Goal: Task Accomplishment & Management: Complete application form

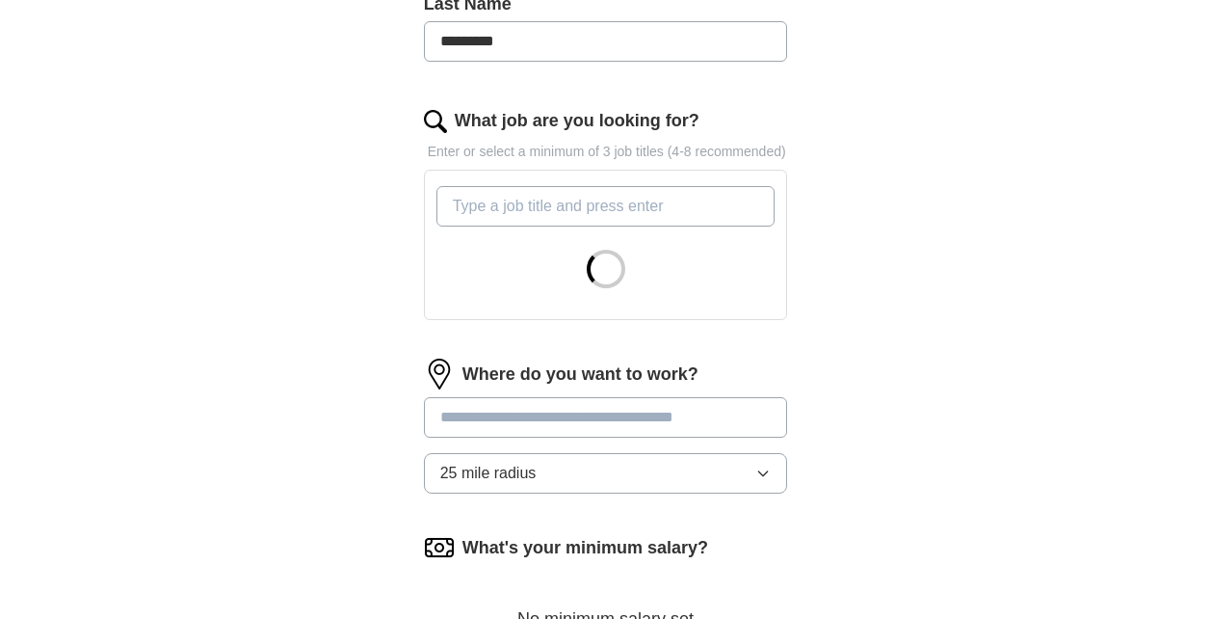
scroll to position [569, 0]
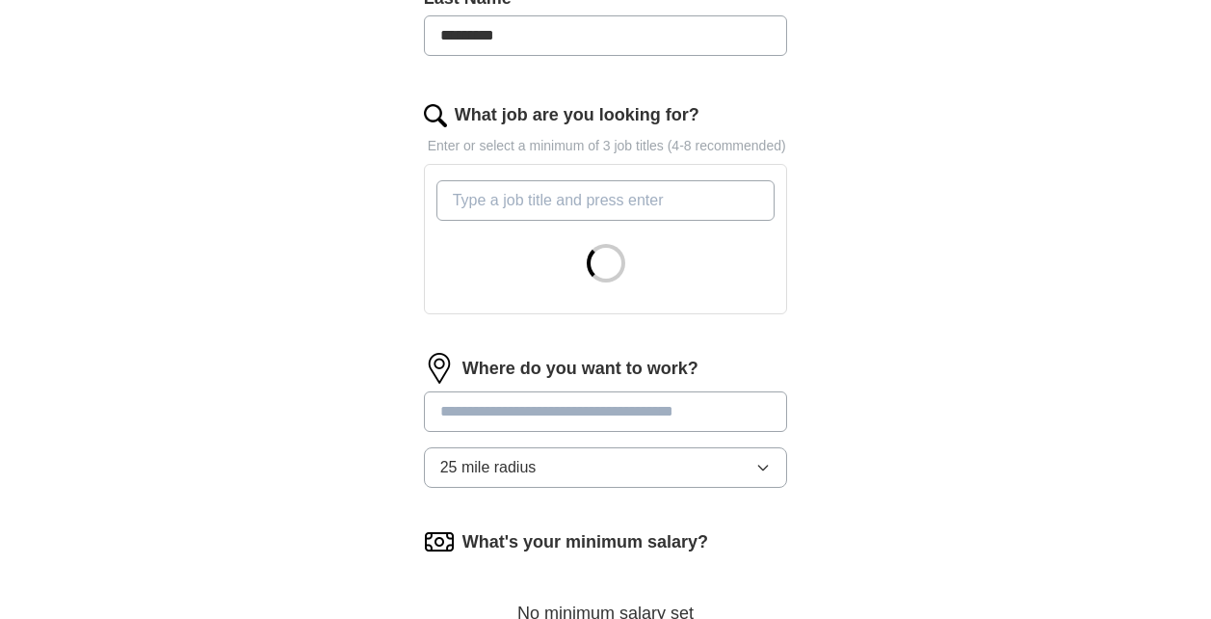
click at [118, 521] on div "ApplyIQ Let ApplyIQ do the hard work of searching and applying for jobs. Just t…" at bounding box center [606, 158] width 987 height 1337
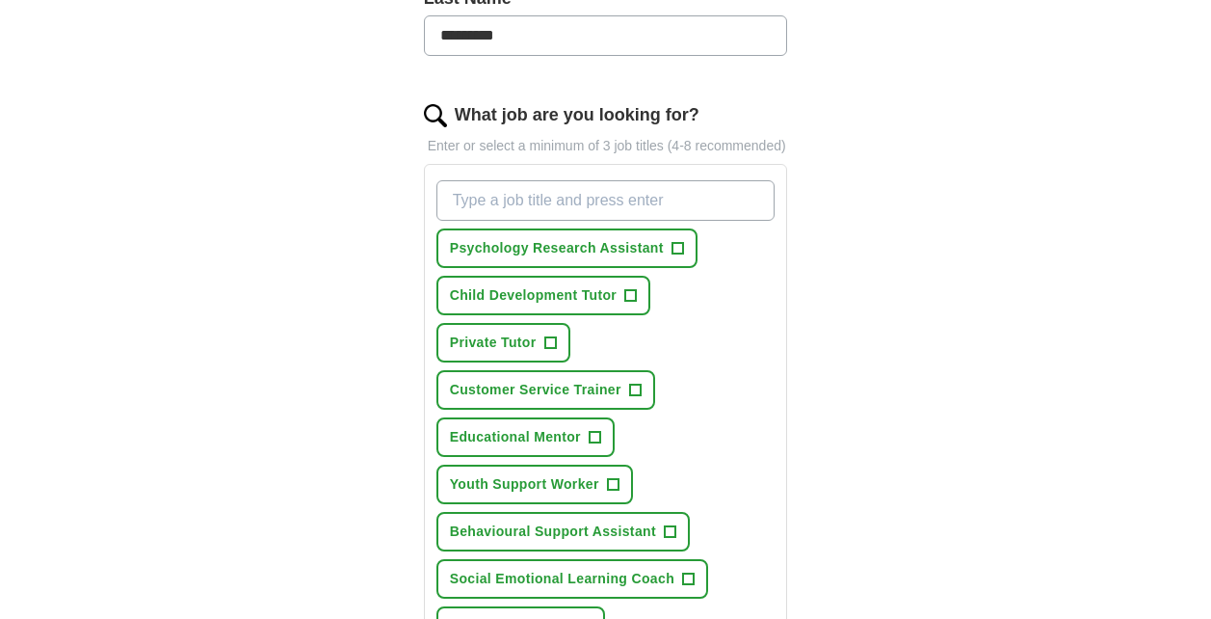
click at [677, 208] on input "What job are you looking for?" at bounding box center [606, 200] width 339 height 40
click at [679, 255] on span "+" at bounding box center [678, 248] width 12 height 15
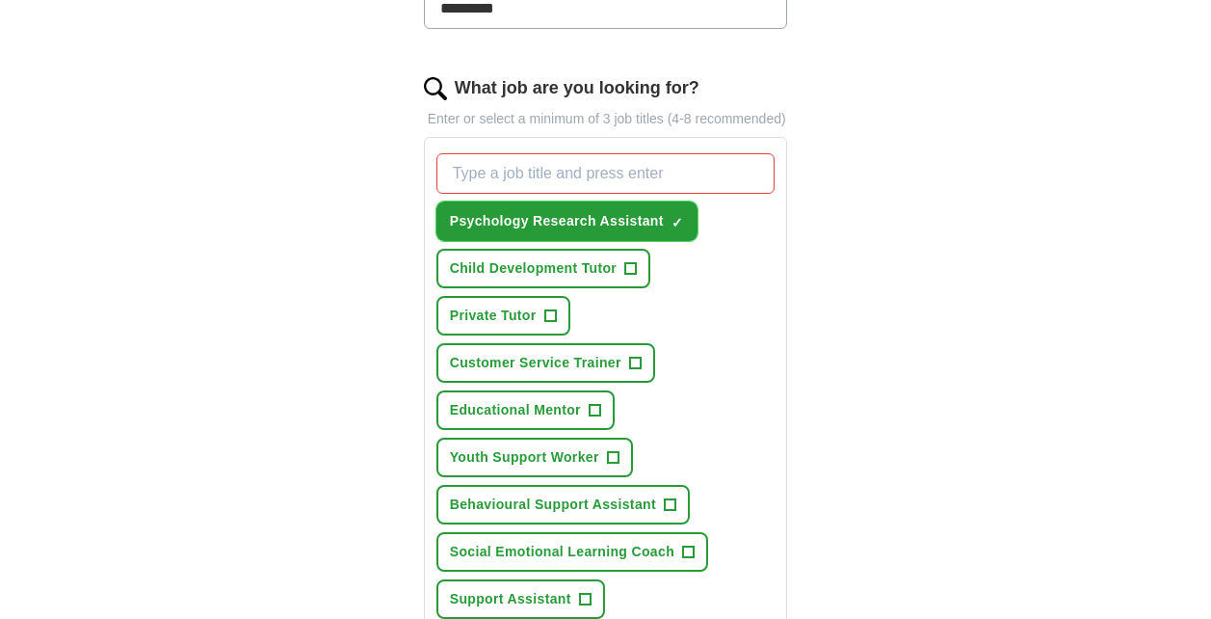
scroll to position [590, 0]
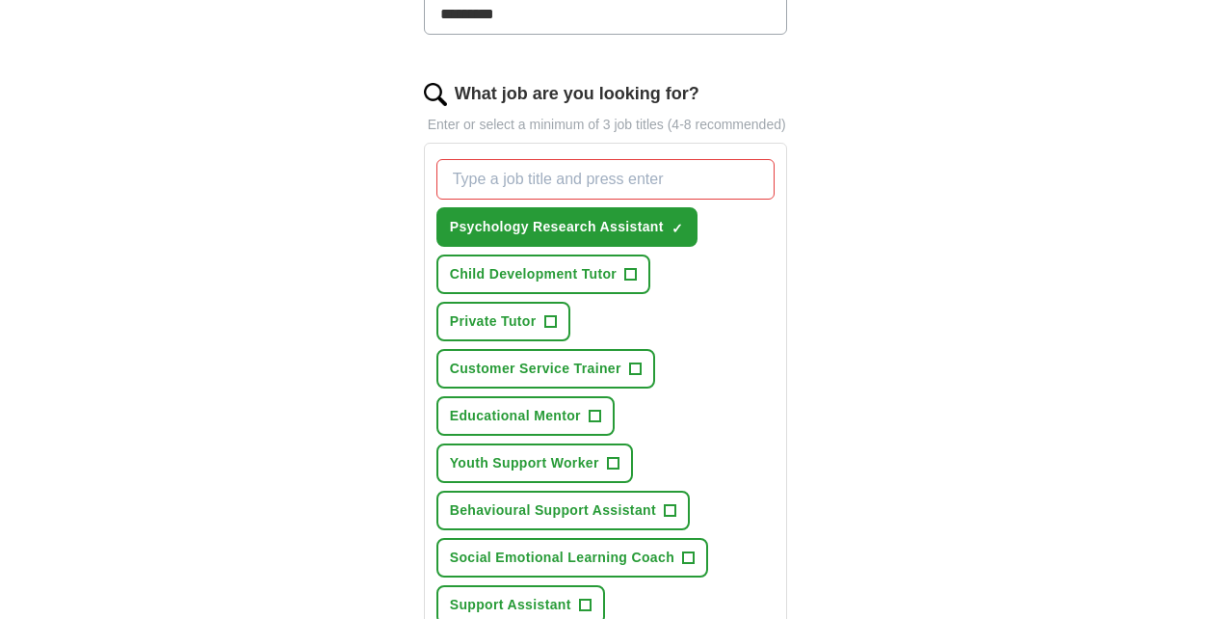
click at [667, 187] on input "What job are you looking for?" at bounding box center [606, 179] width 339 height 40
type input "mental health support"
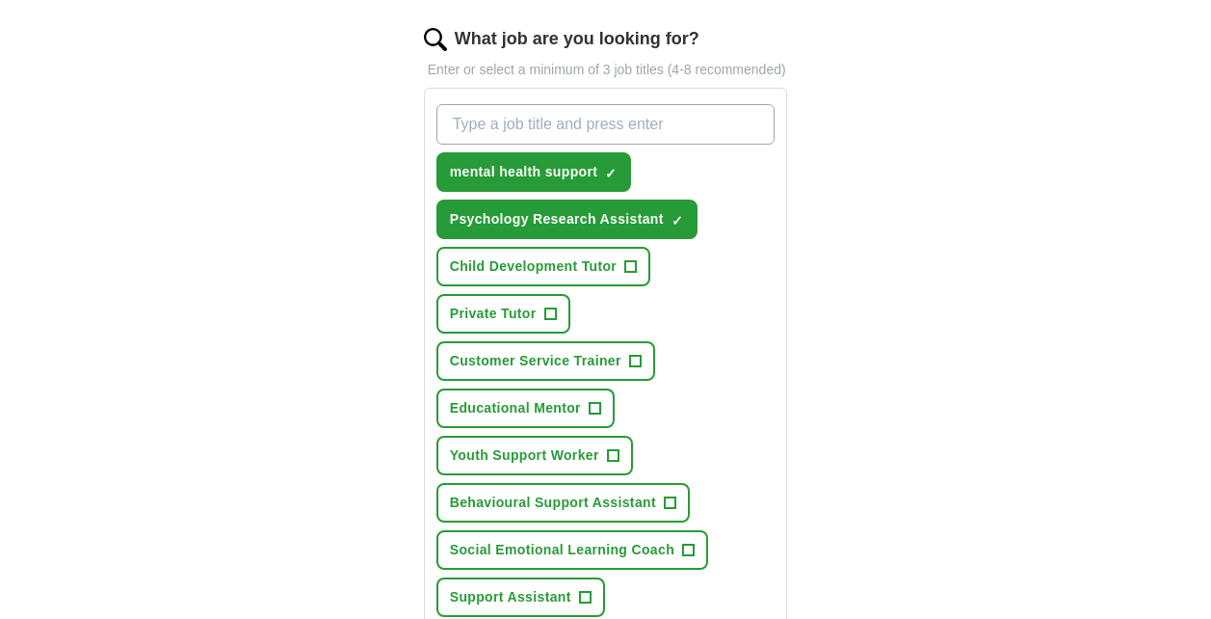
scroll to position [644, 0]
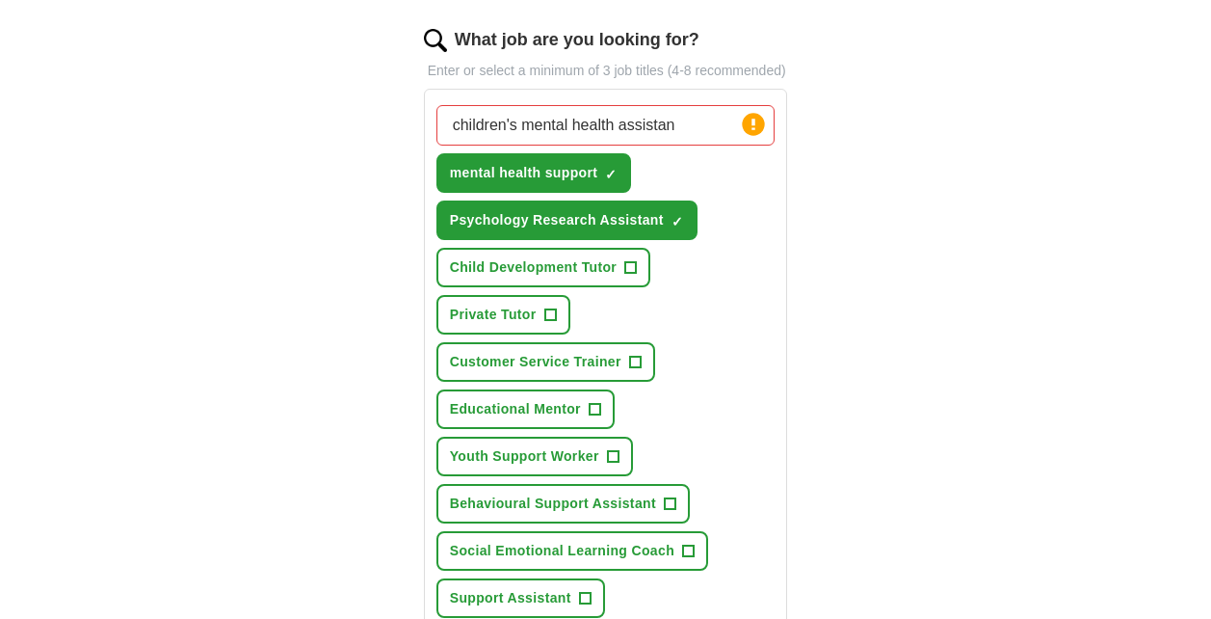
type input "children's mental health assistant"
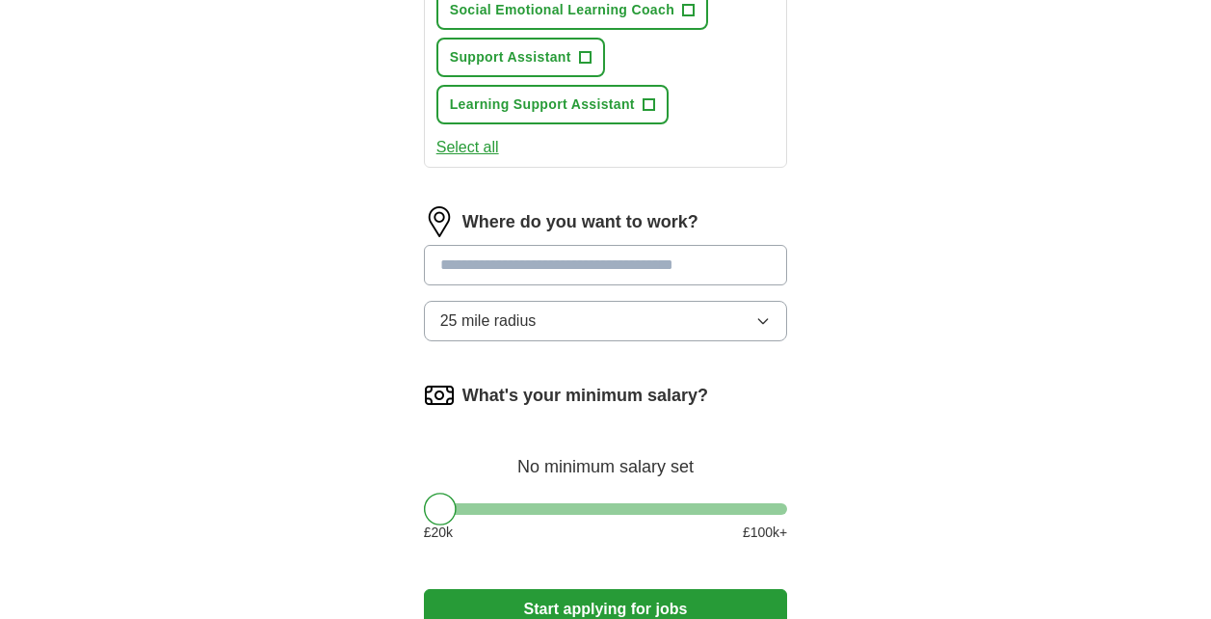
scroll to position [1233, 0]
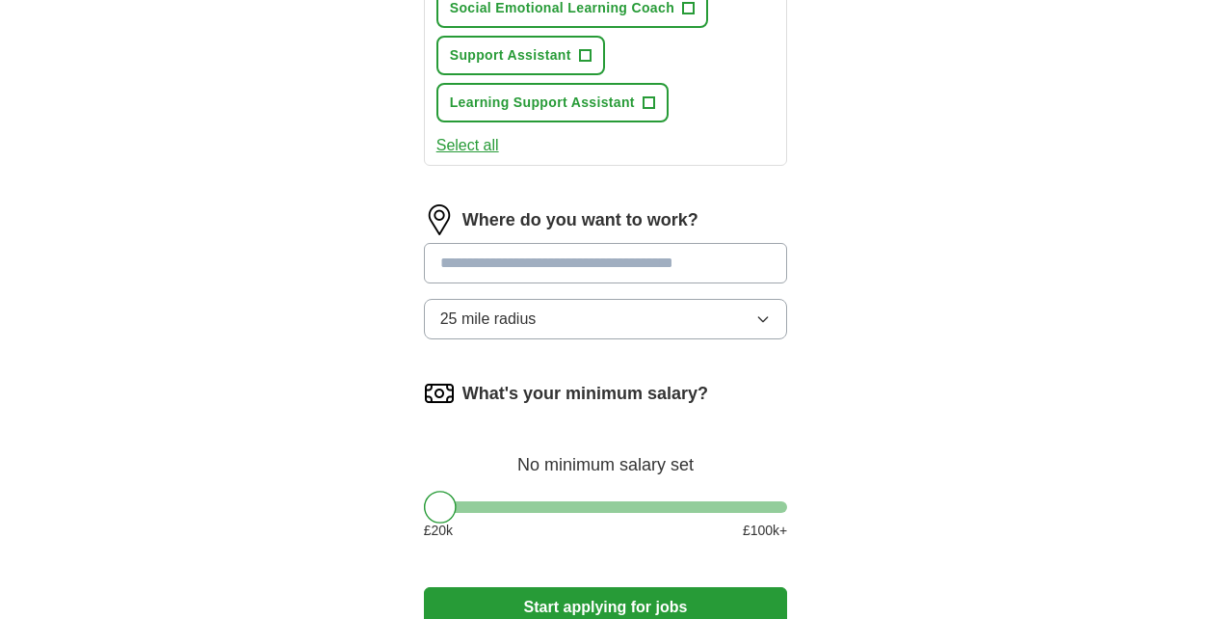
click at [730, 271] on input at bounding box center [606, 263] width 364 height 40
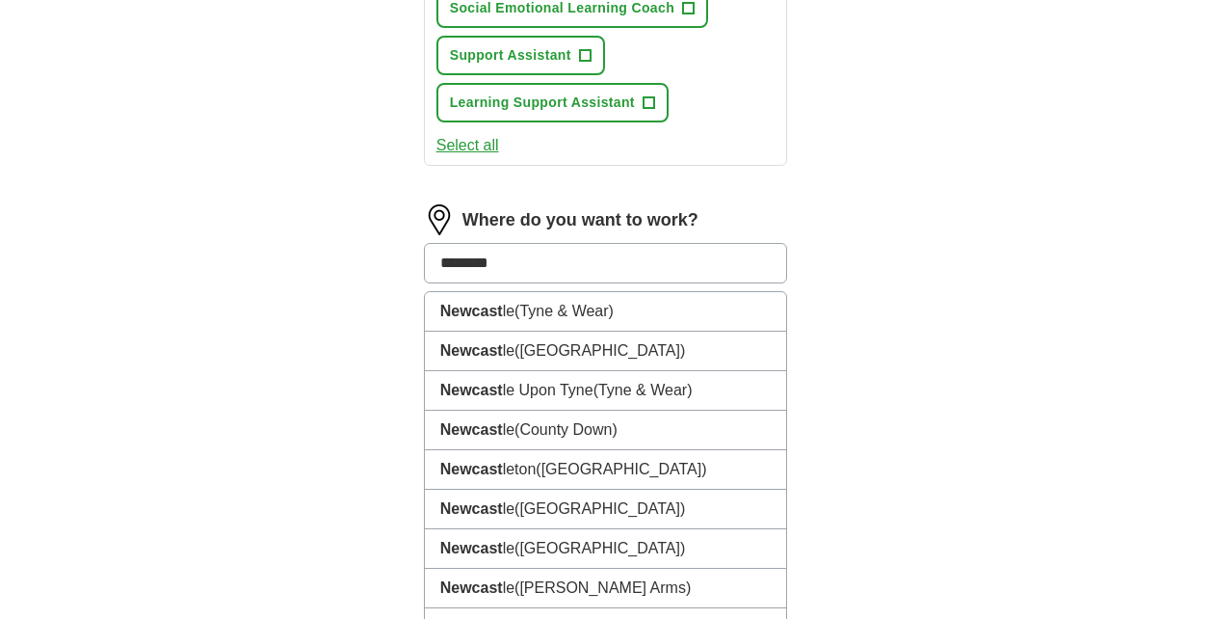
type input "*********"
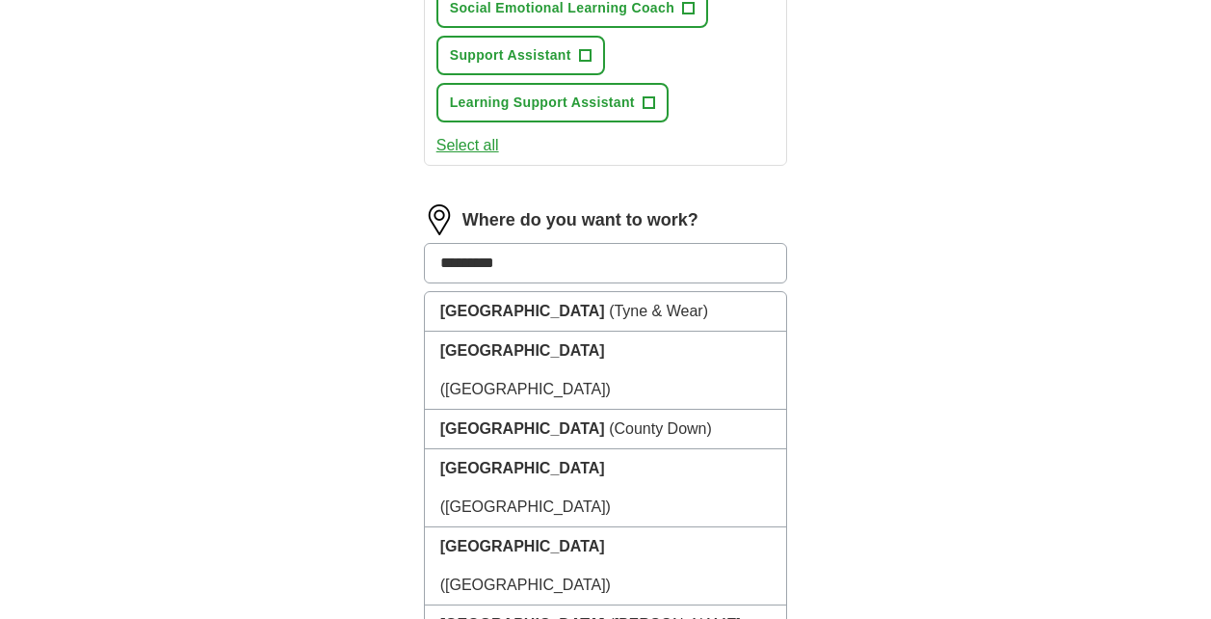
click at [634, 317] on li "Newcastle (Tyne & Wear)" at bounding box center [606, 312] width 362 height 40
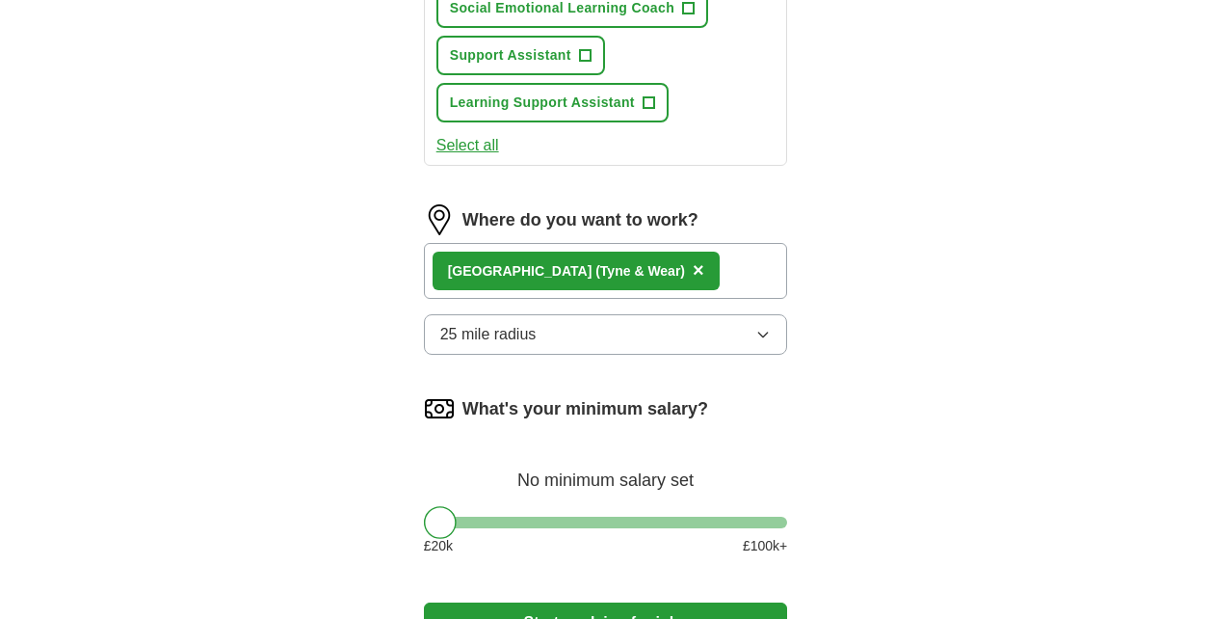
click at [702, 345] on button "25 mile radius" at bounding box center [606, 334] width 364 height 40
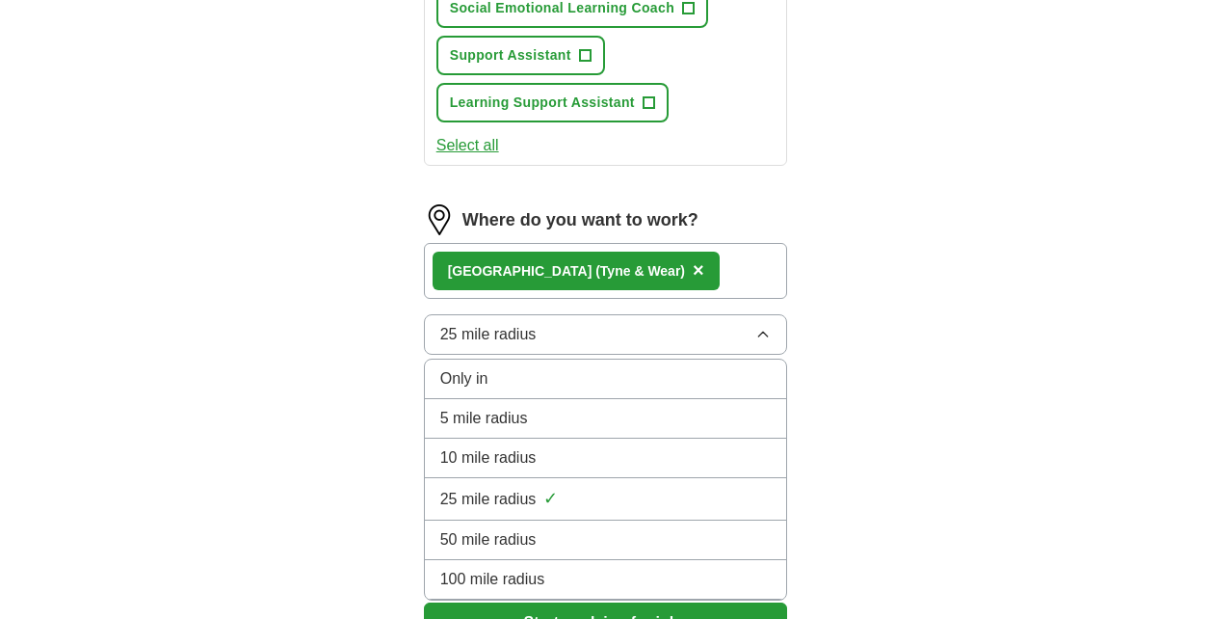
click at [625, 459] on div "10 mile radius" at bounding box center [605, 457] width 331 height 23
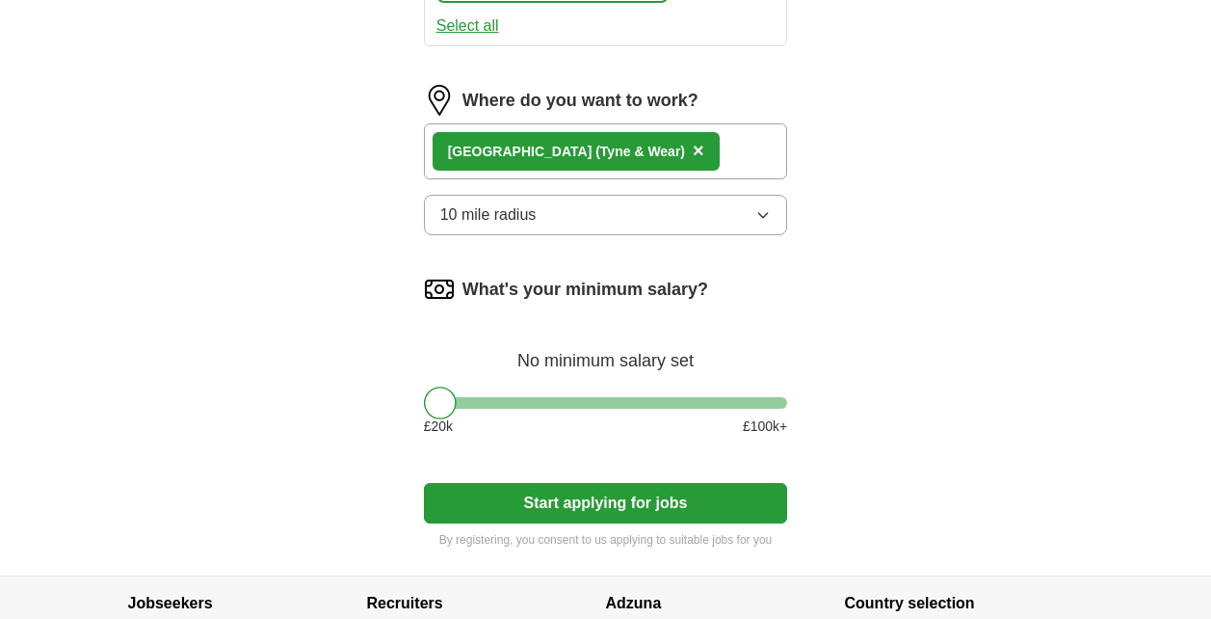
scroll to position [1359, 0]
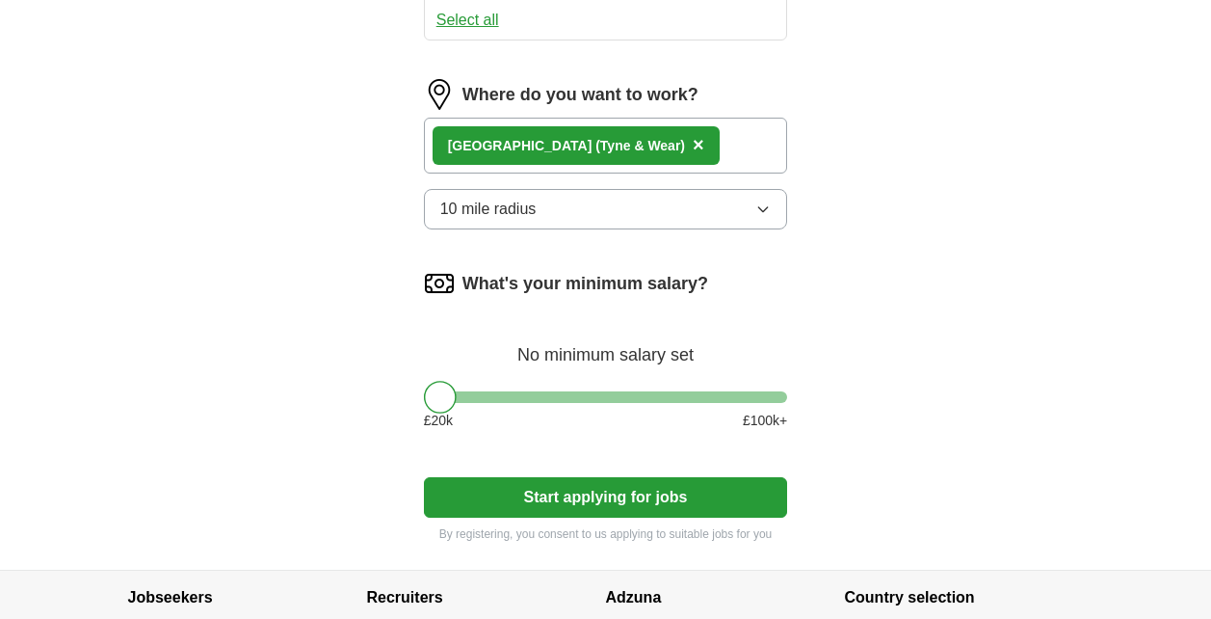
click at [708, 494] on button "Start applying for jobs" at bounding box center [606, 497] width 364 height 40
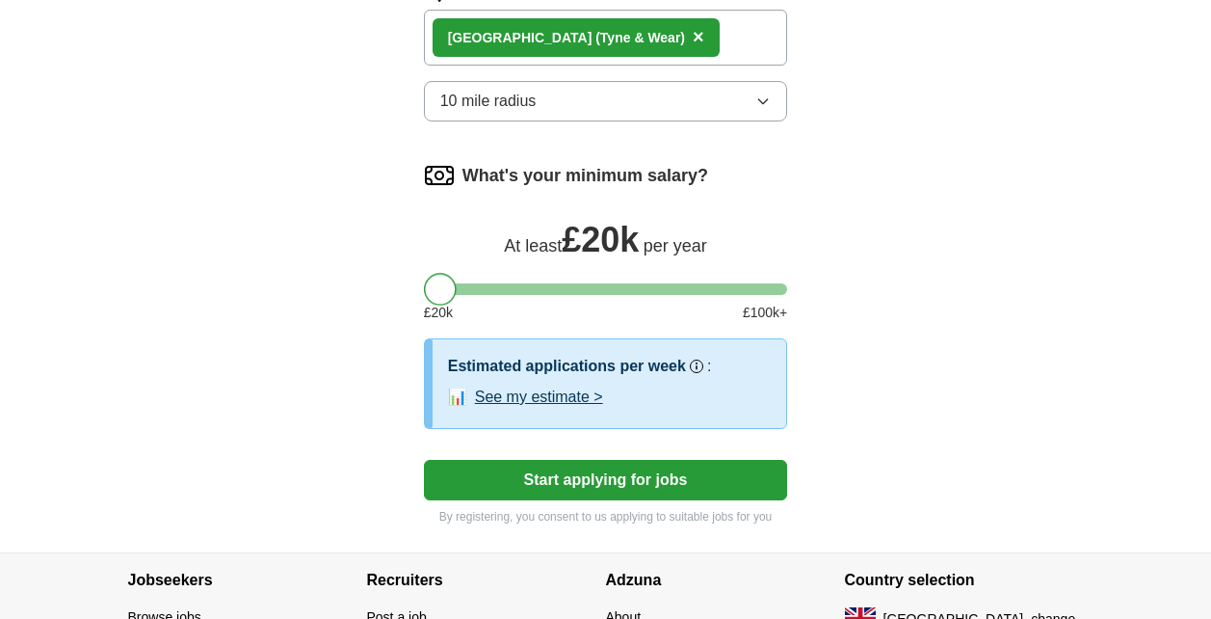
scroll to position [1478, 0]
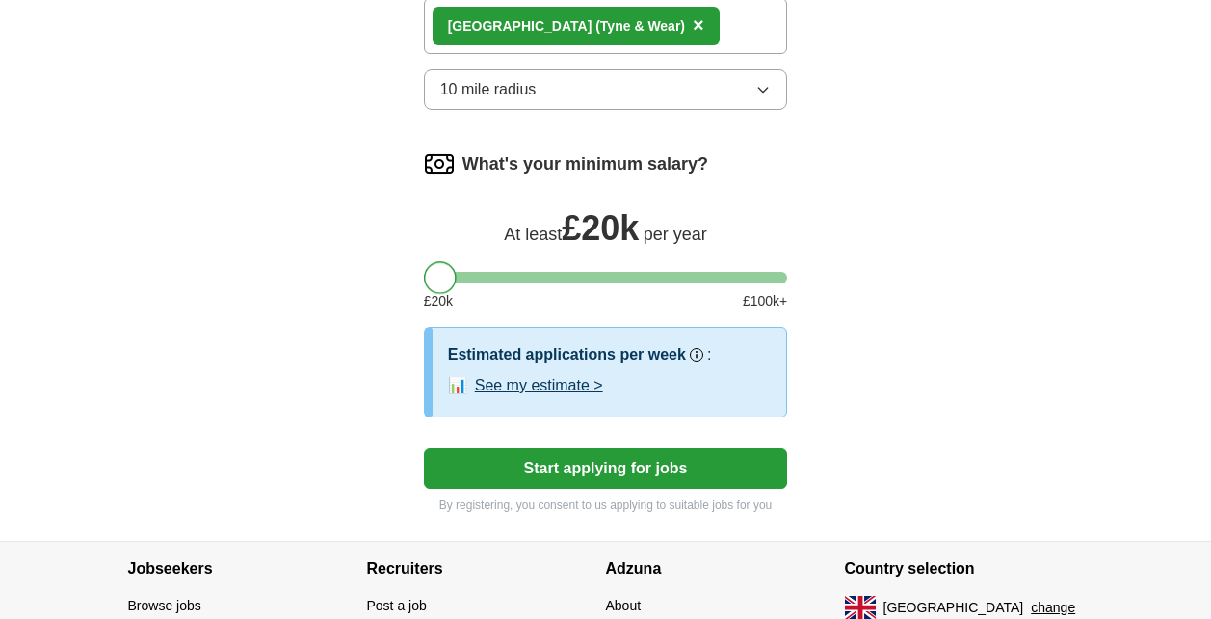
click at [569, 392] on button "See my estimate >" at bounding box center [539, 385] width 128 height 23
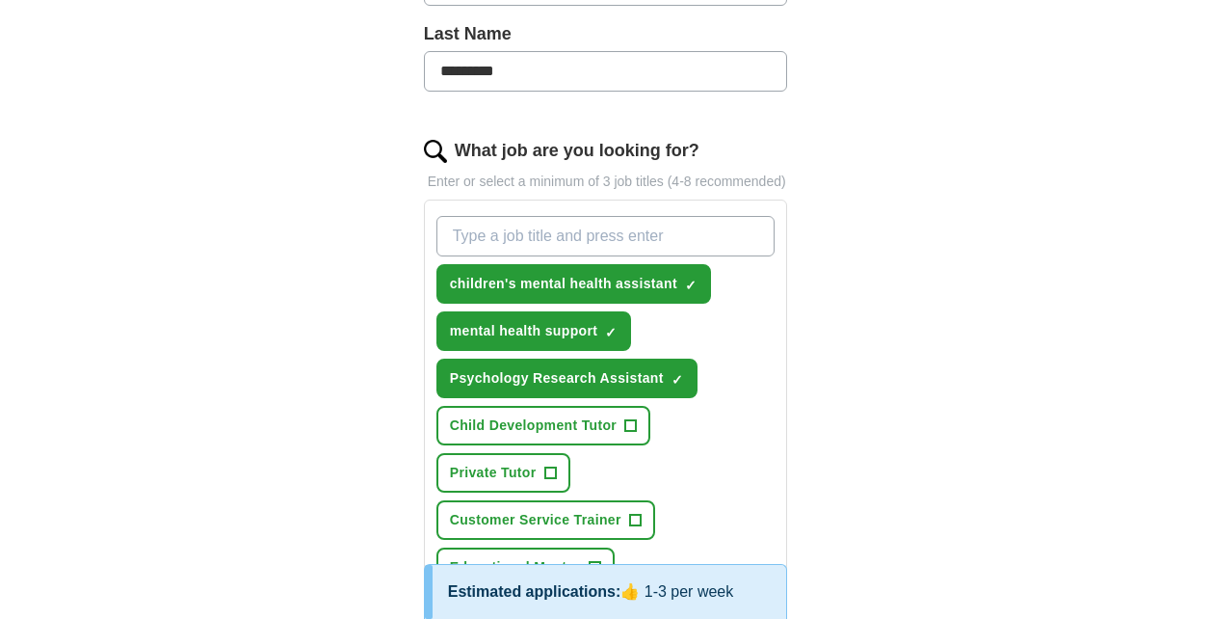
scroll to position [501, 0]
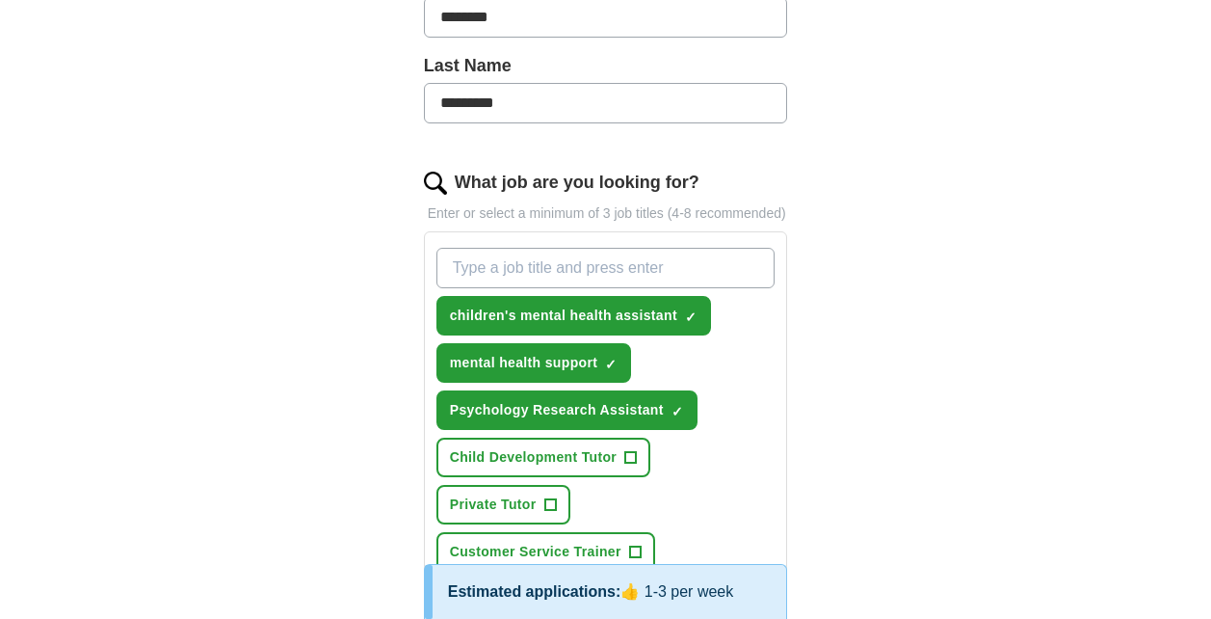
click at [1083, 416] on div "ApplyIQ Let ApplyIQ do the hard work of searching and applying for jobs. Just t…" at bounding box center [606, 623] width 987 height 2130
click at [668, 255] on input "What job are you looking for?" at bounding box center [606, 268] width 339 height 40
click at [646, 275] on input "What job are you looking for?" at bounding box center [606, 268] width 339 height 40
type input "youth justice worker"
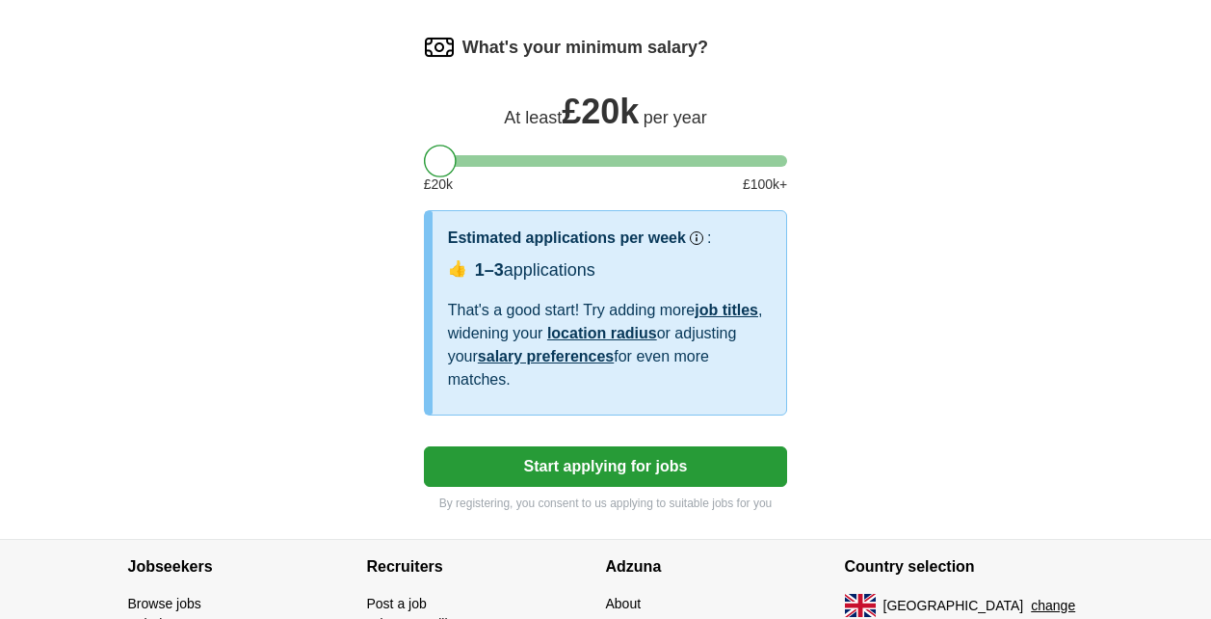
scroll to position [1639, 0]
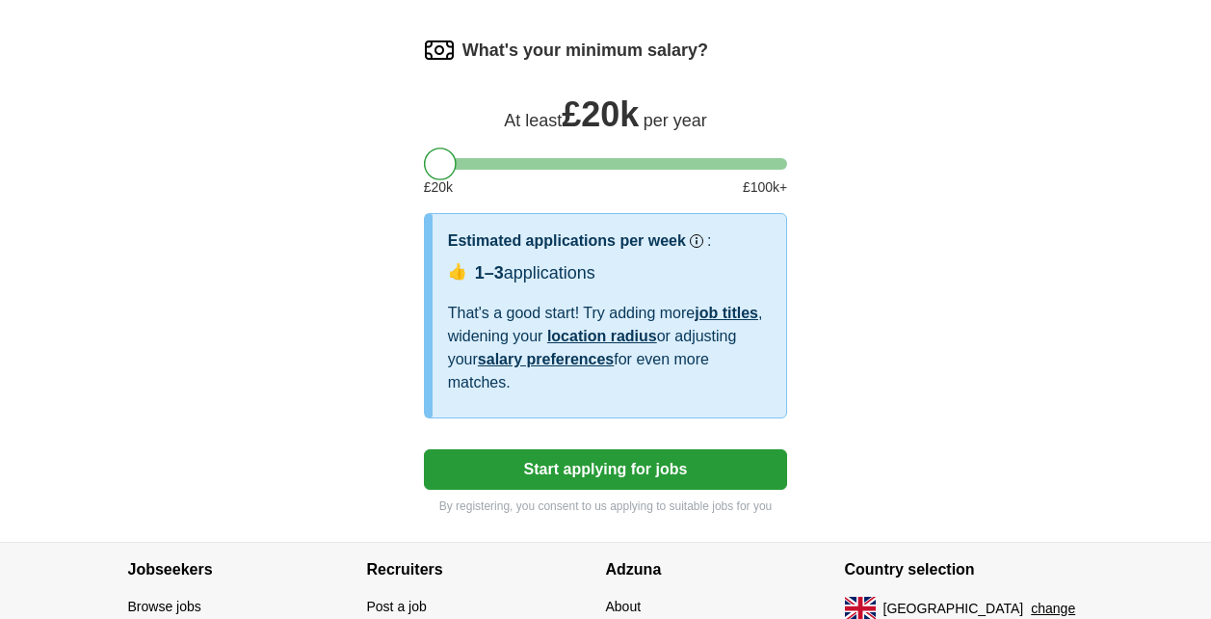
click at [725, 472] on button "Start applying for jobs" at bounding box center [606, 469] width 364 height 40
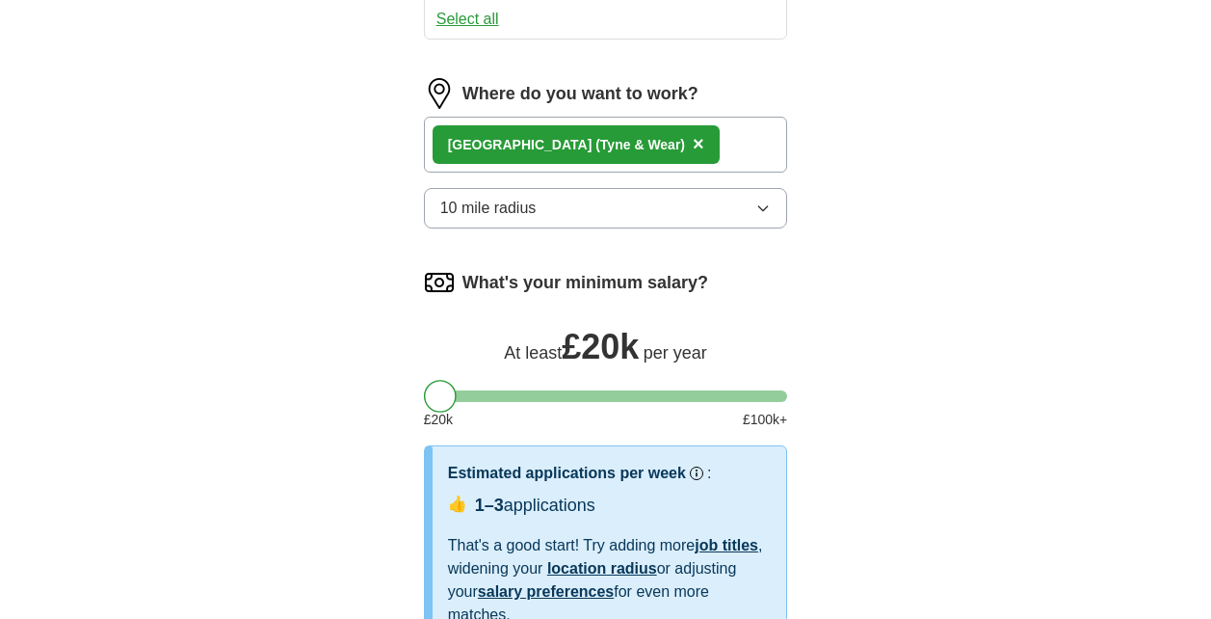
select select "**"
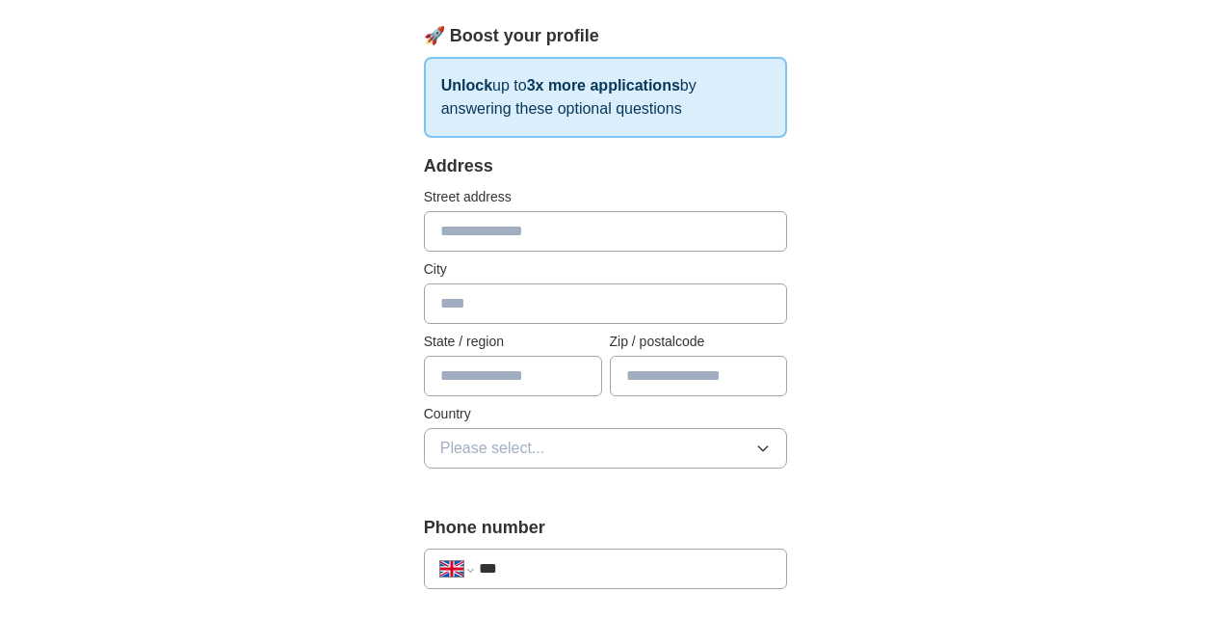
scroll to position [290, 0]
click at [698, 232] on input "text" at bounding box center [606, 230] width 364 height 40
type input "**********"
type input "*******"
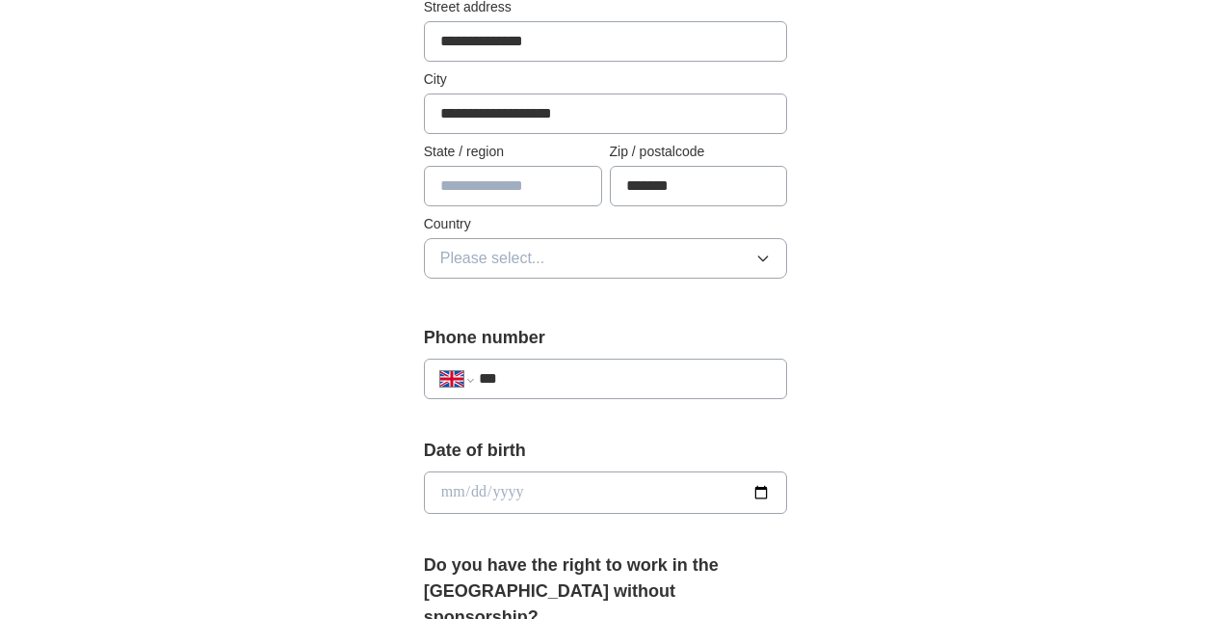
scroll to position [484, 0]
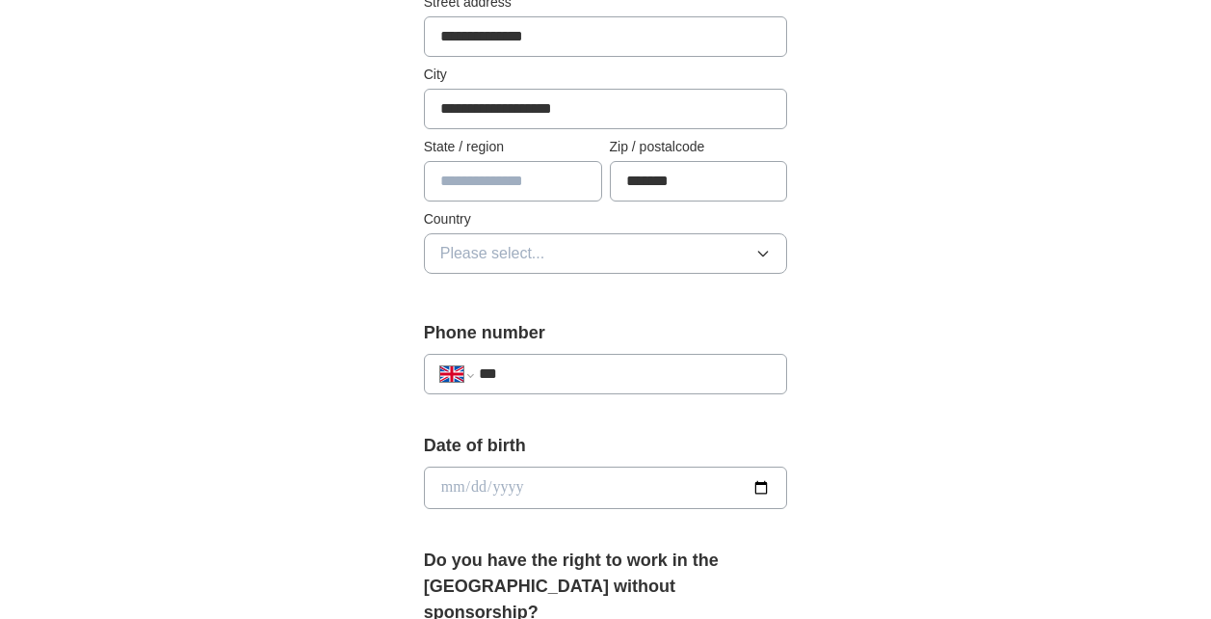
click at [561, 172] on input "text" at bounding box center [513, 181] width 178 height 40
type input "*********"
click at [694, 268] on button "Please select..." at bounding box center [606, 253] width 364 height 40
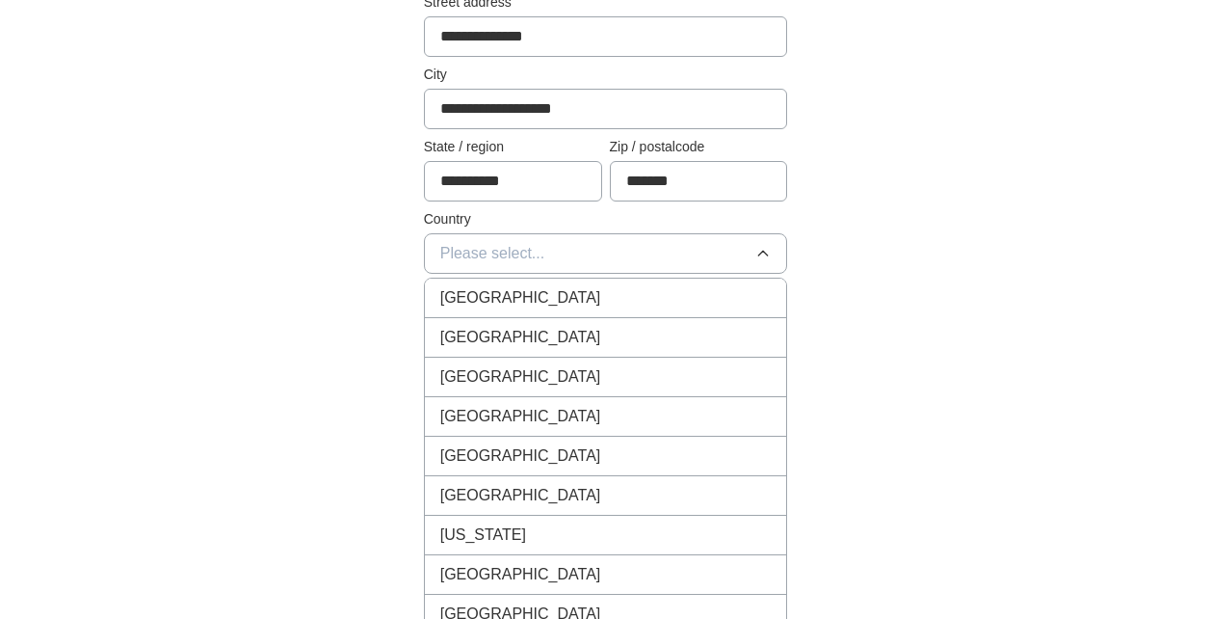
click at [634, 313] on li "[GEOGRAPHIC_DATA]" at bounding box center [606, 298] width 362 height 40
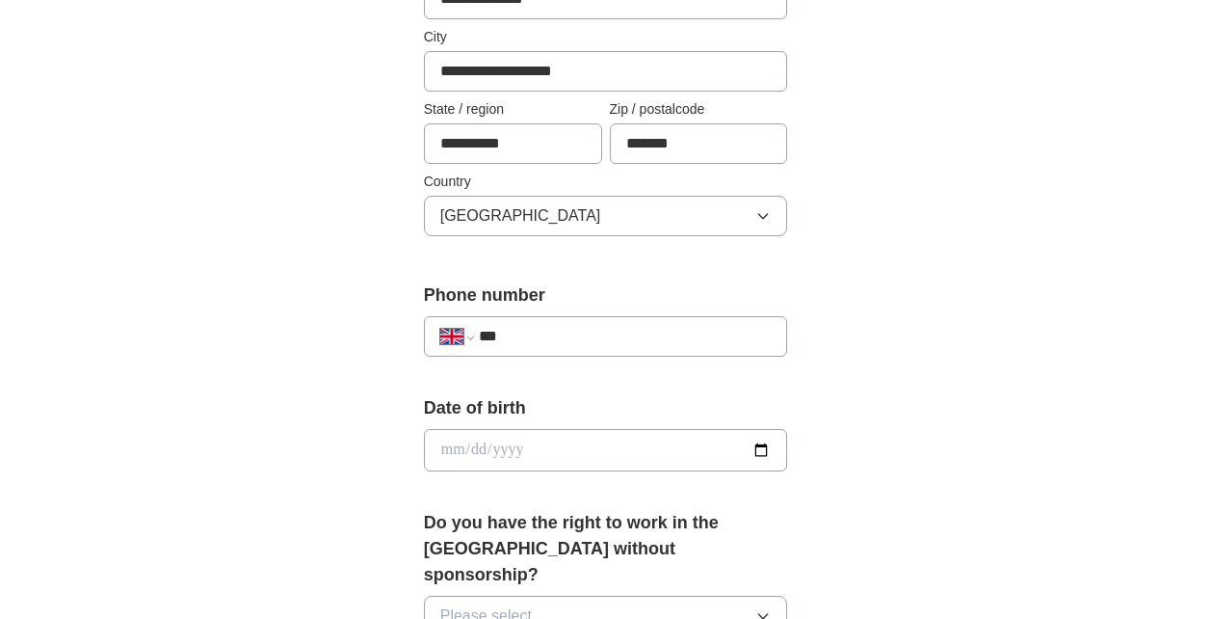
scroll to position [522, 0]
click at [703, 345] on input "***" at bounding box center [625, 335] width 293 height 23
type input "**********"
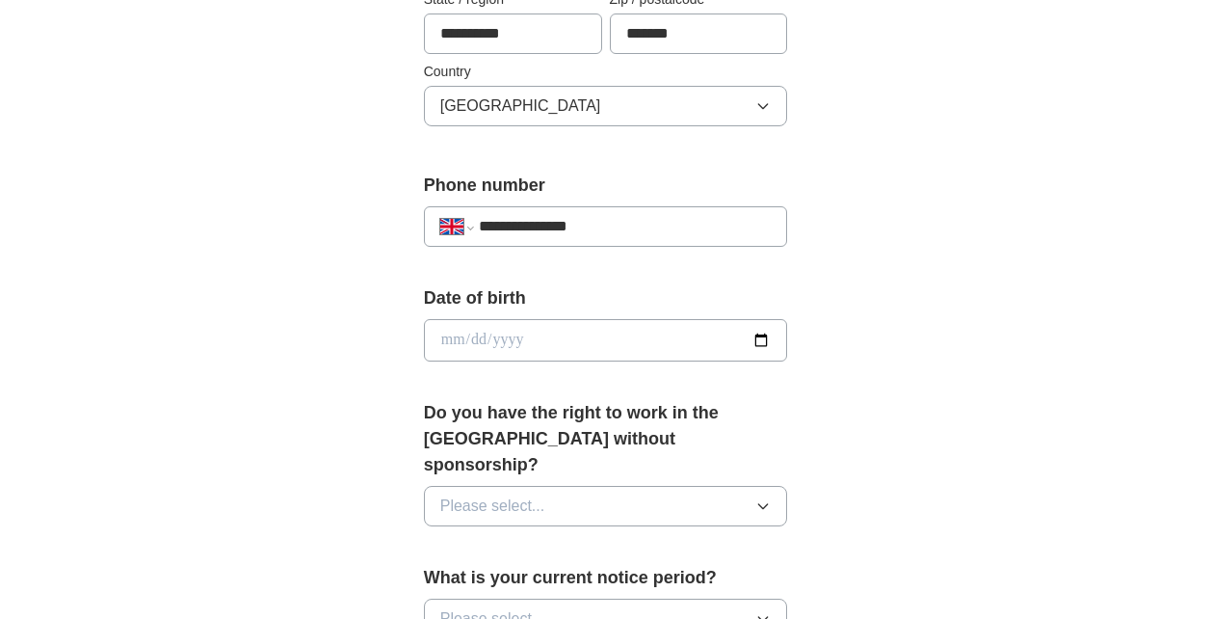
scroll to position [663, 0]
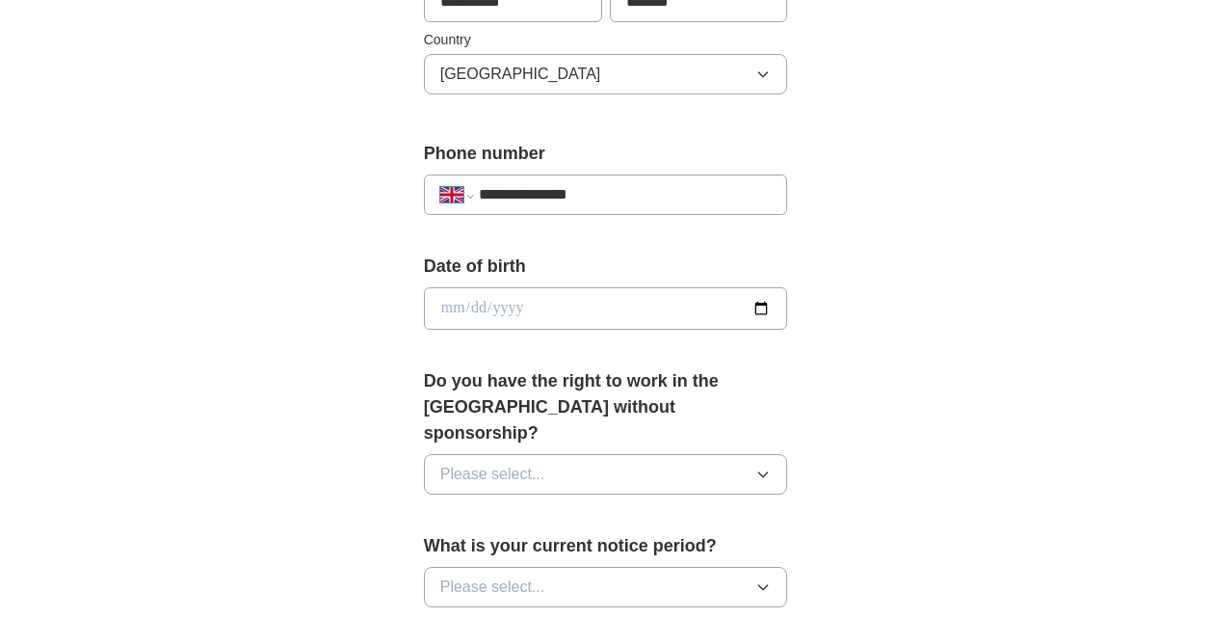
click at [767, 314] on input "date" at bounding box center [606, 308] width 364 height 42
type input "**********"
click at [666, 454] on button "Please select..." at bounding box center [606, 474] width 364 height 40
click at [648, 507] on div "Yes" at bounding box center [605, 518] width 331 height 23
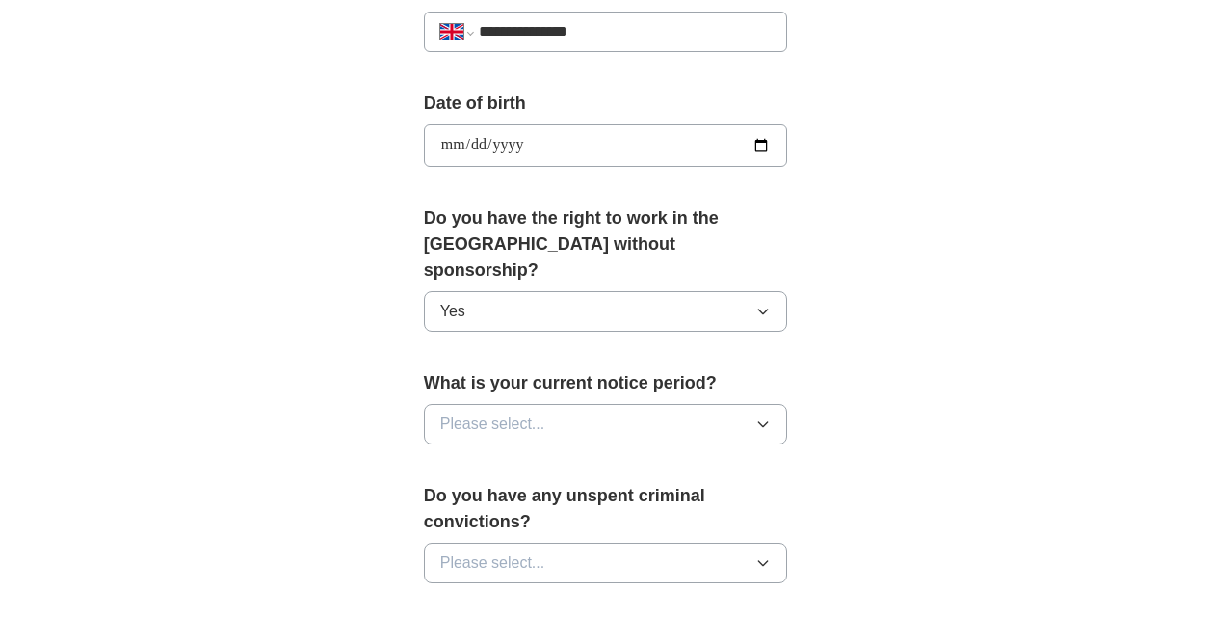
scroll to position [828, 0]
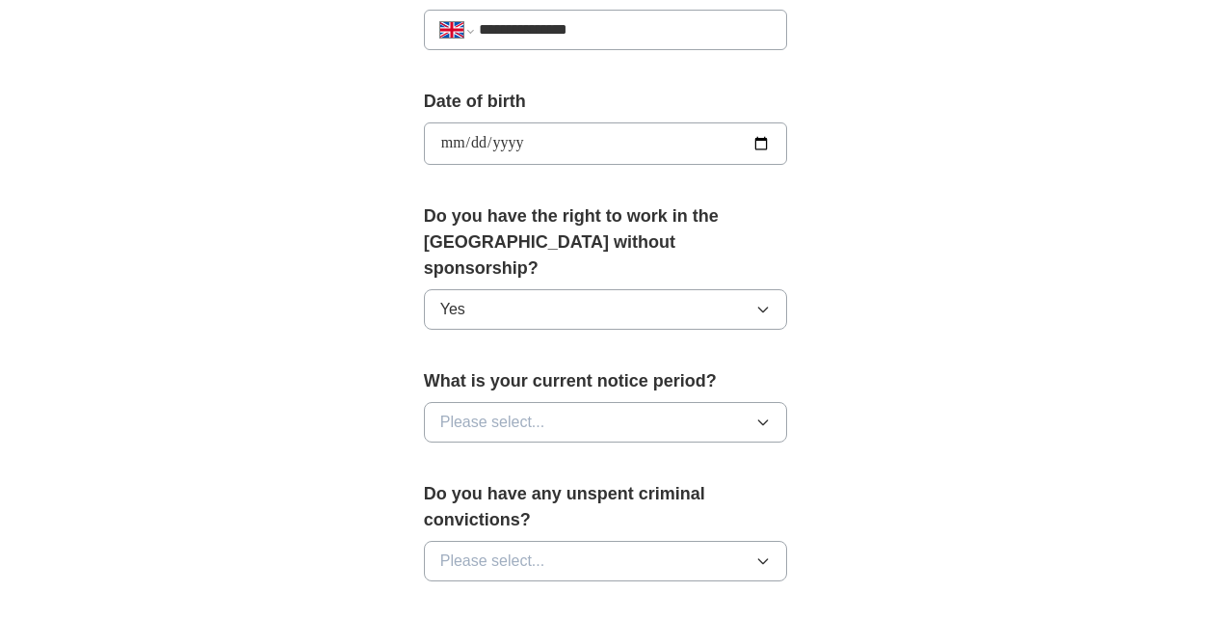
click at [652, 408] on button "Please select..." at bounding box center [606, 422] width 364 height 40
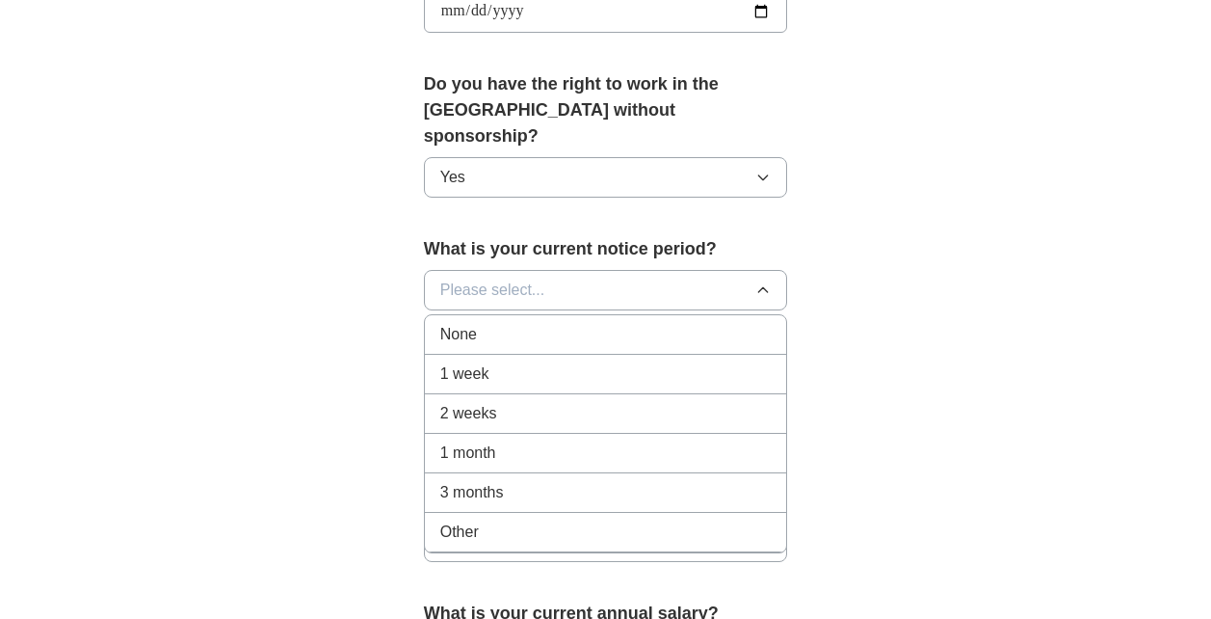
scroll to position [963, 0]
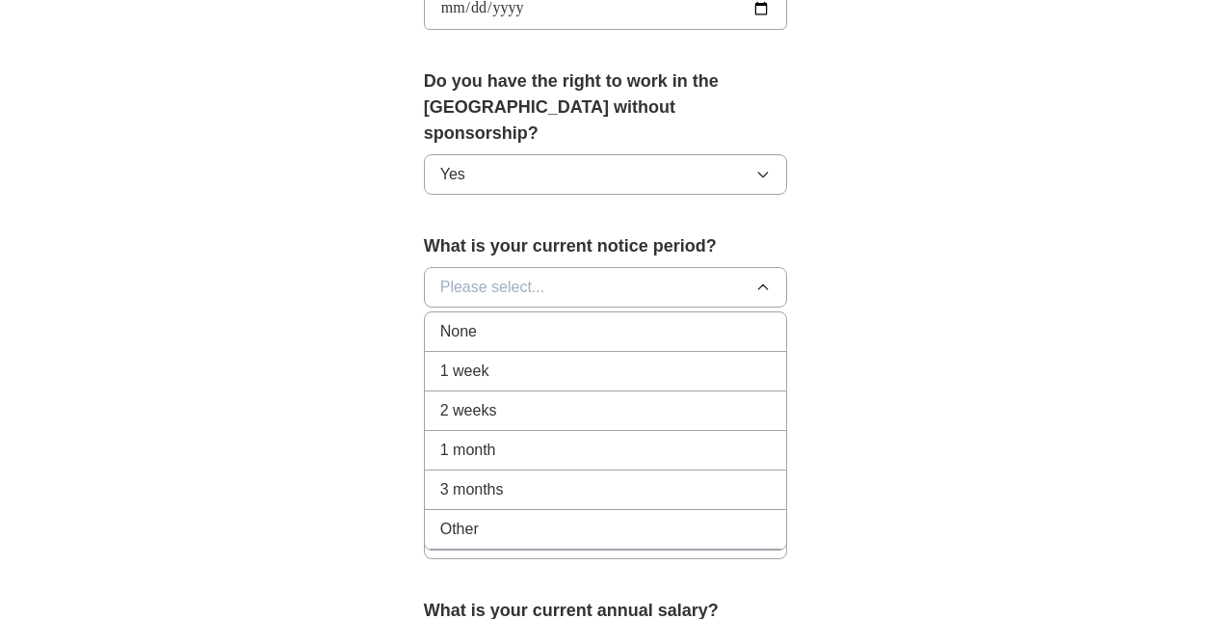
click at [566, 399] on div "2 weeks" at bounding box center [605, 410] width 331 height 23
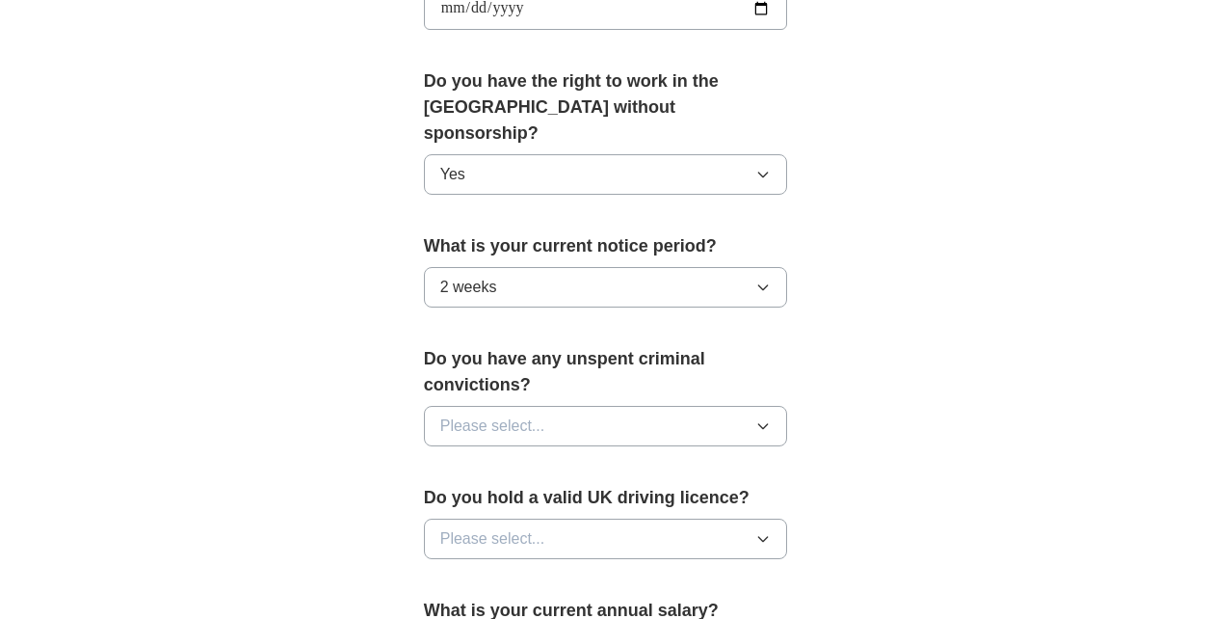
click at [660, 407] on button "Please select..." at bounding box center [606, 426] width 364 height 40
click at [611, 498] on div "No" at bounding box center [605, 509] width 331 height 23
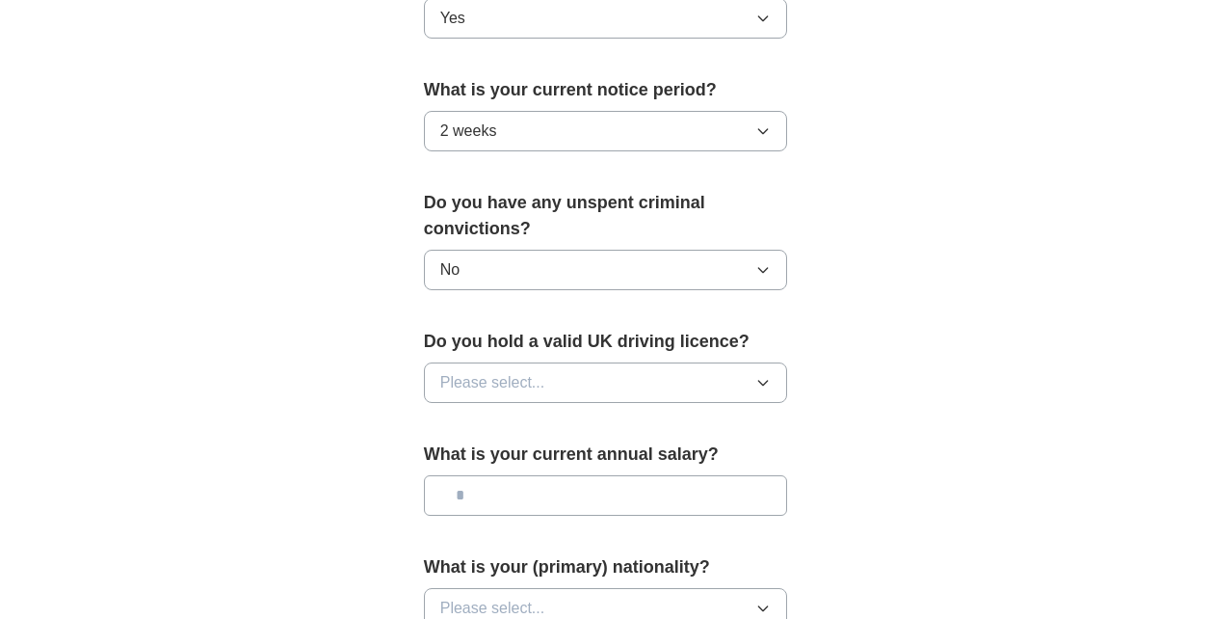
scroll to position [1123, 0]
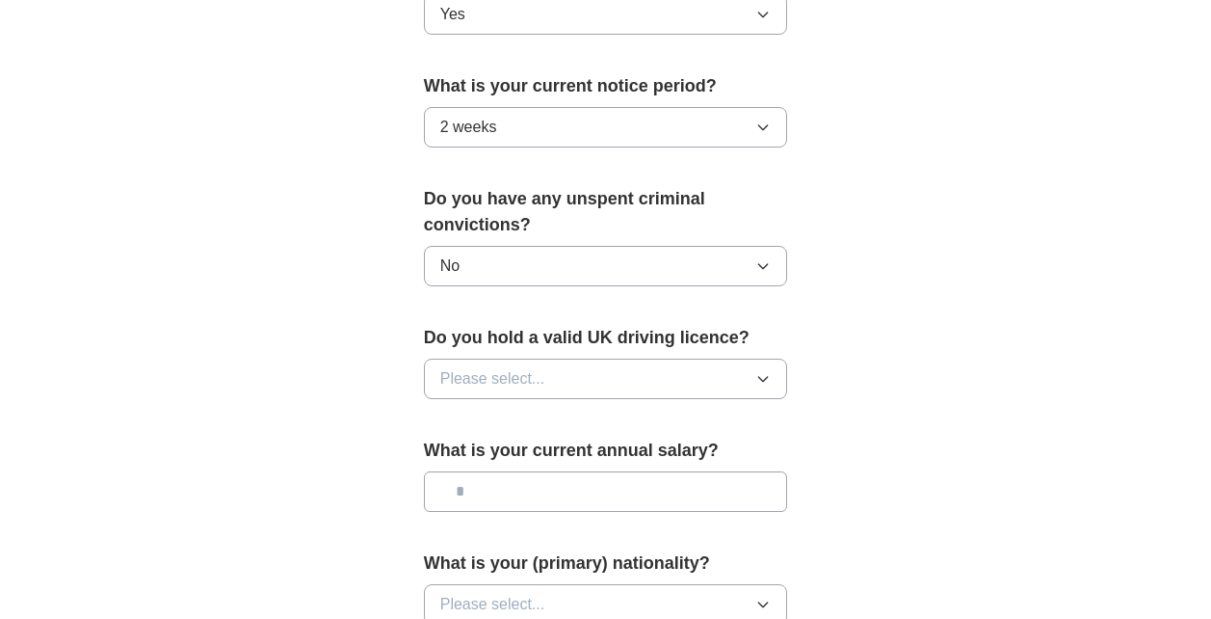
click at [705, 359] on button "Please select..." at bounding box center [606, 378] width 364 height 40
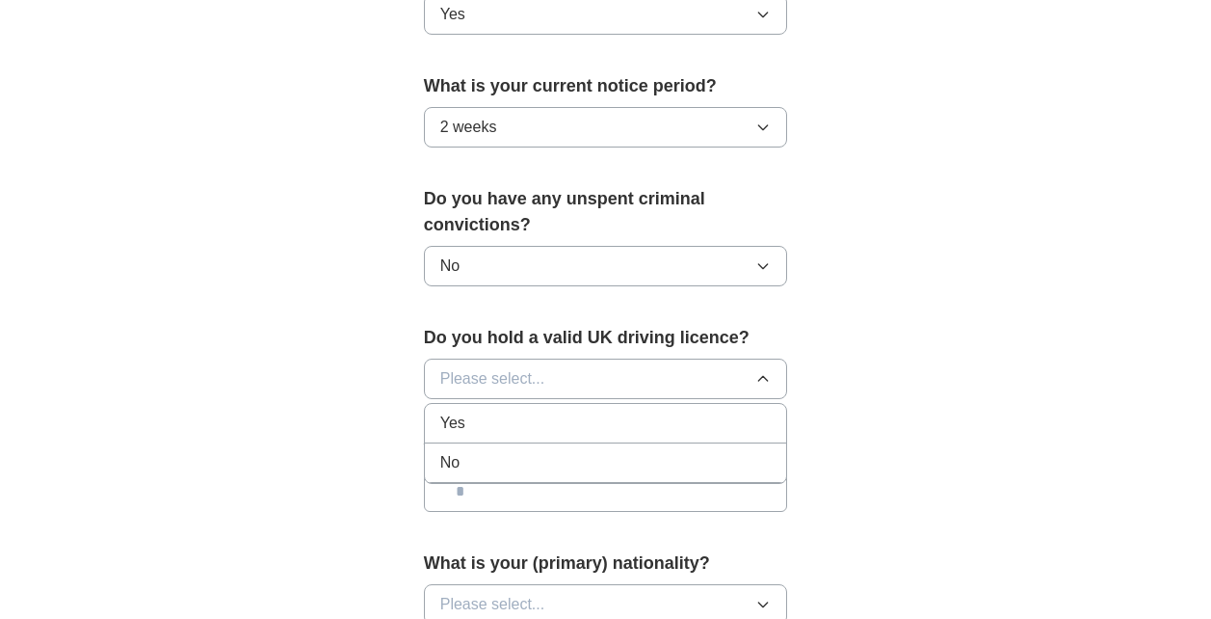
click at [631, 409] on li "Yes" at bounding box center [606, 424] width 362 height 40
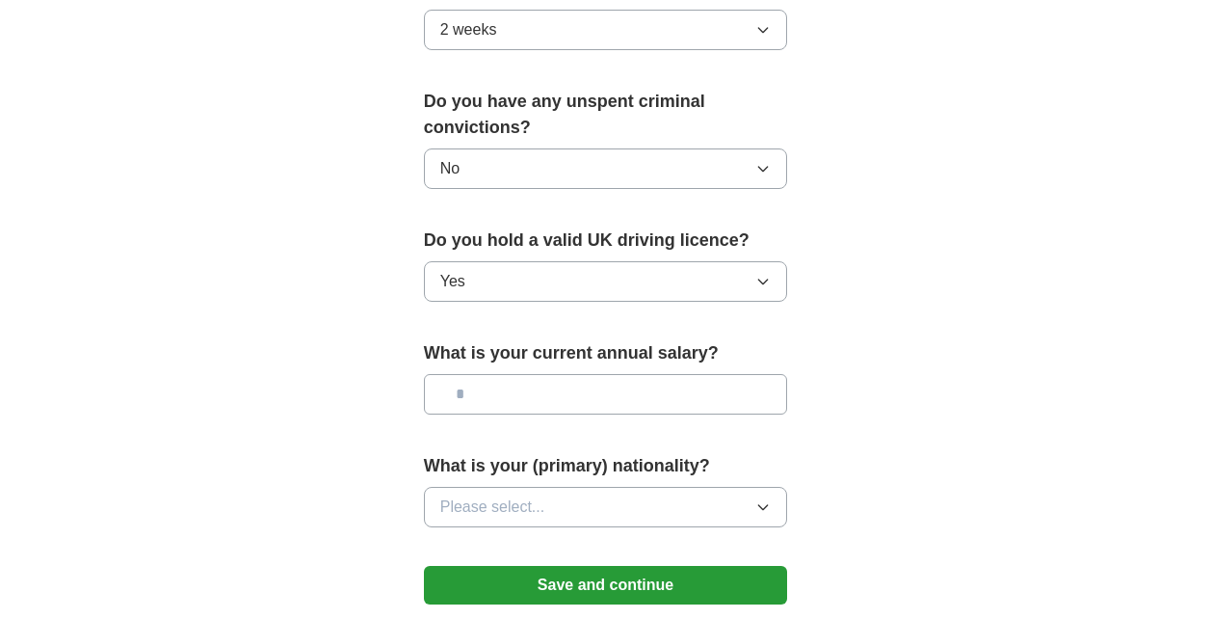
scroll to position [1242, 0]
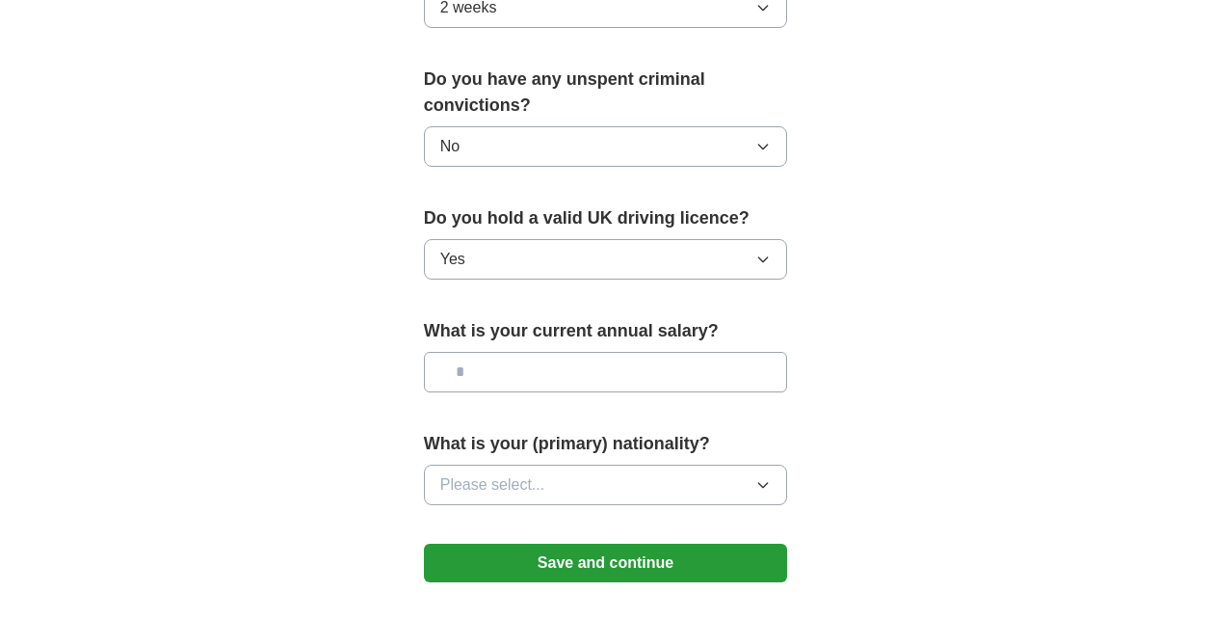
click at [686, 357] on input "text" at bounding box center [606, 372] width 364 height 40
type input "*******"
click at [662, 464] on button "Please select..." at bounding box center [606, 484] width 364 height 40
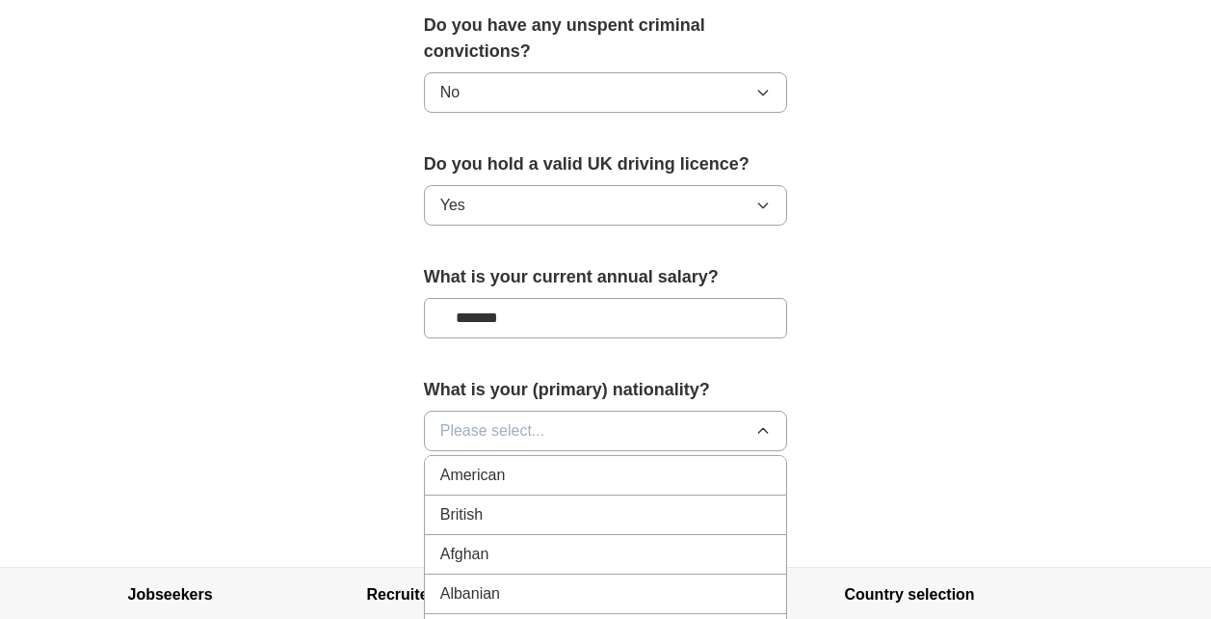
scroll to position [1385, 0]
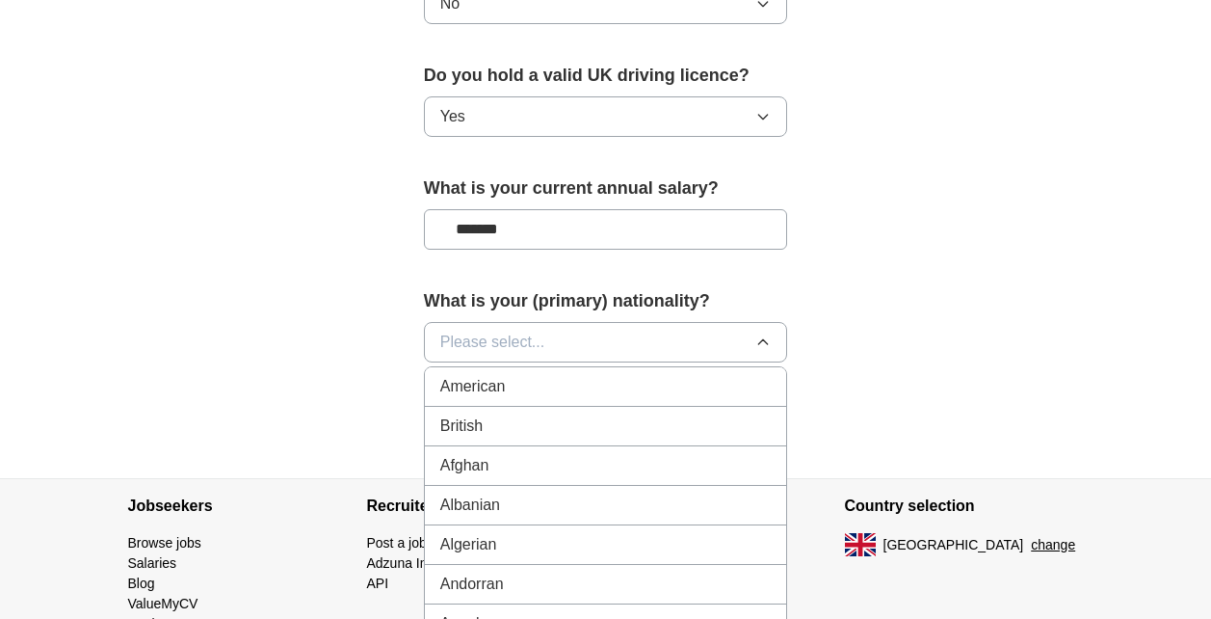
click at [630, 412] on li "British" at bounding box center [606, 427] width 362 height 40
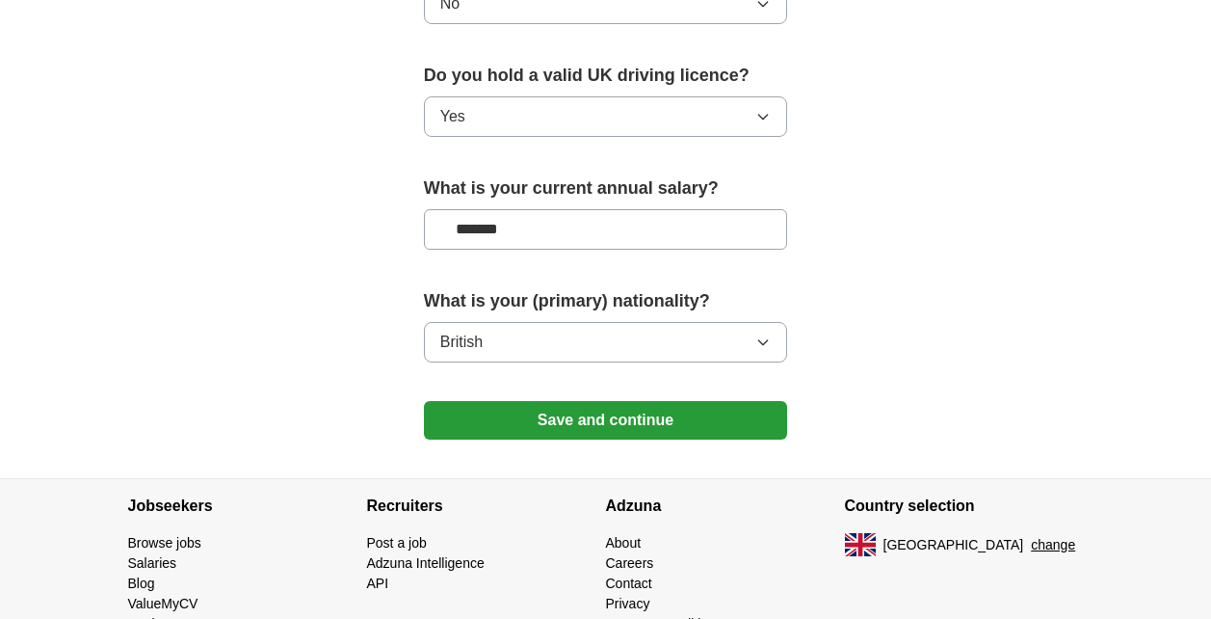
click at [675, 402] on button "Save and continue" at bounding box center [606, 420] width 364 height 39
